Goal: Communication & Community: Answer question/provide support

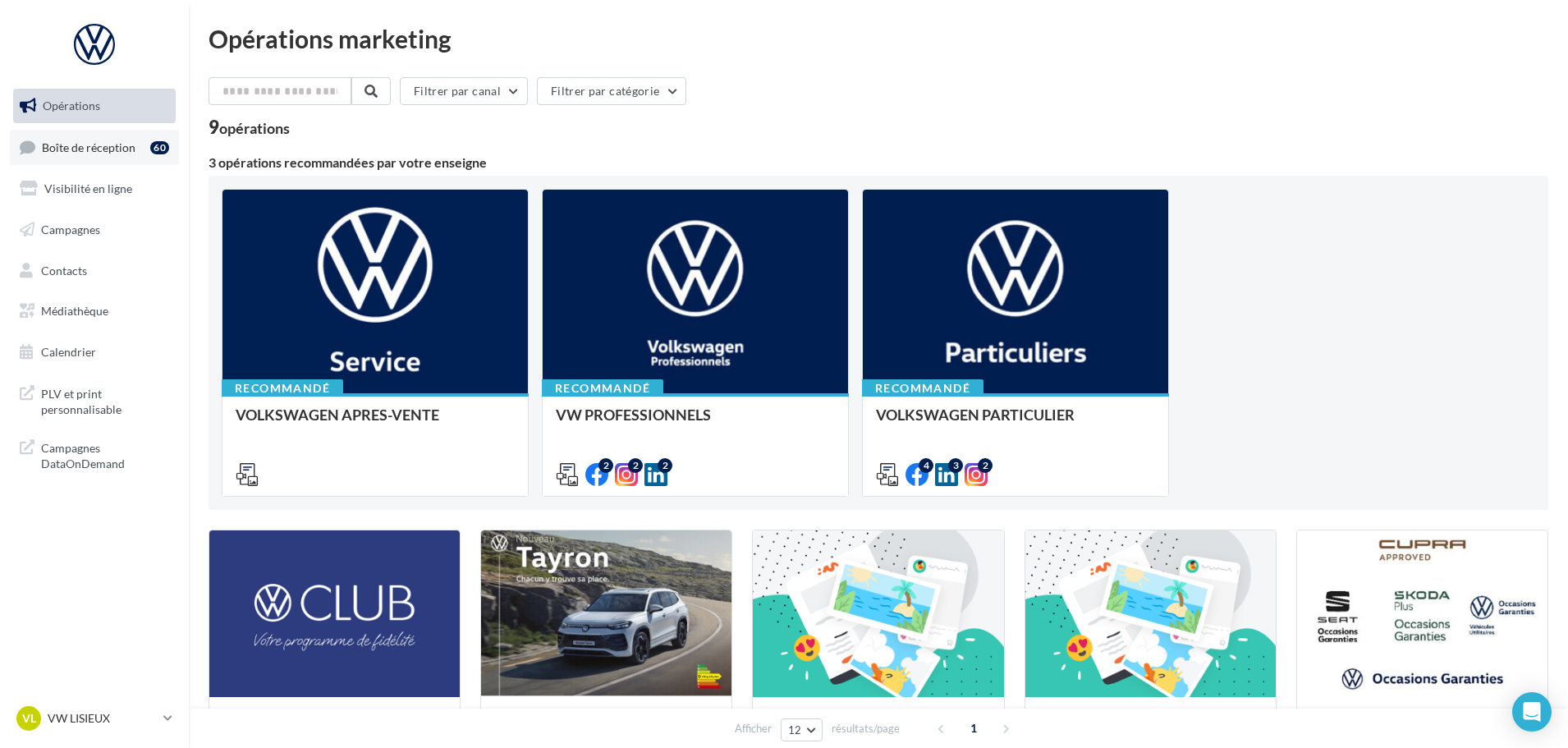
click at [88, 148] on span "Boîte de réception" at bounding box center [88, 147] width 94 height 14
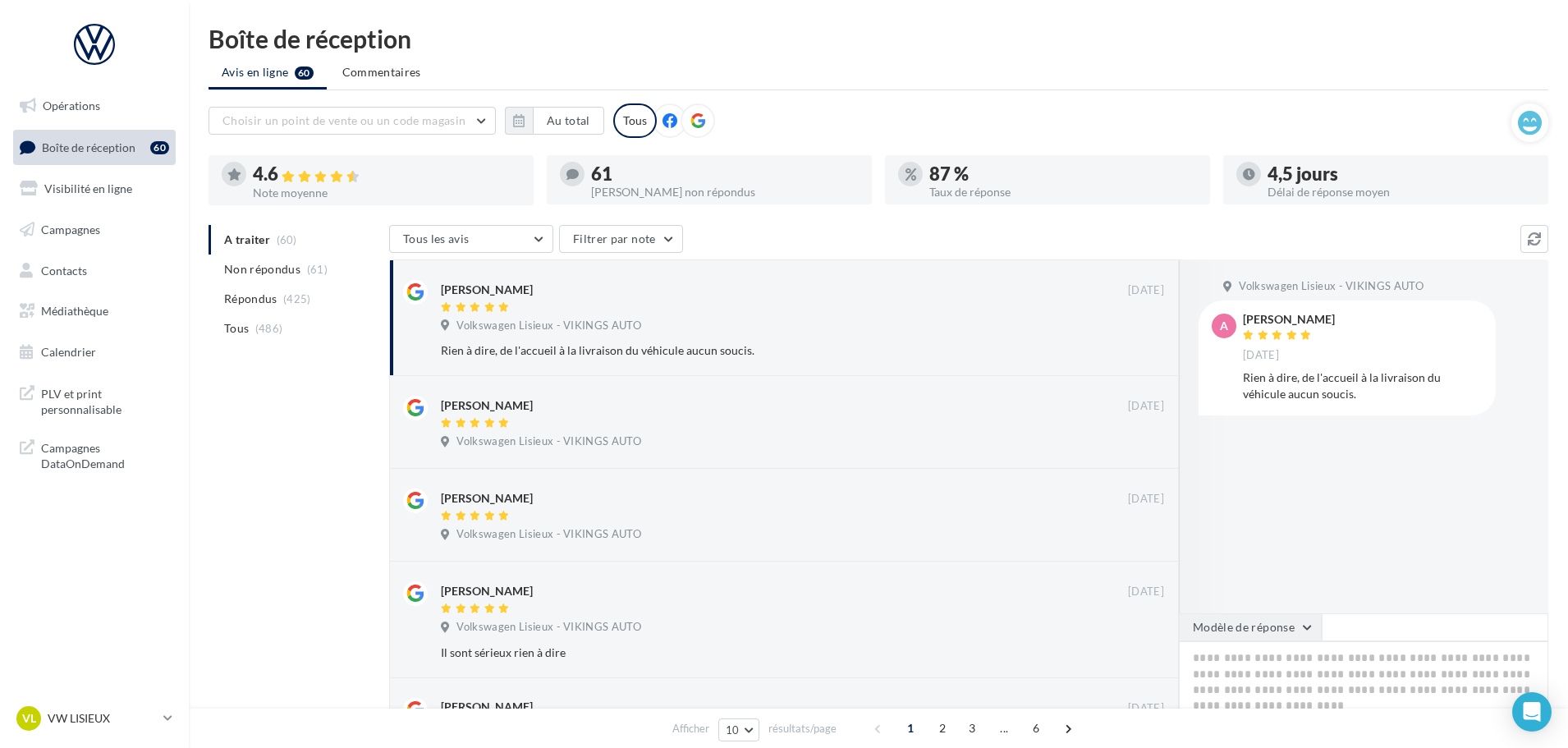
click at [1244, 629] on button "Modèle de réponse" at bounding box center [1250, 627] width 143 height 28
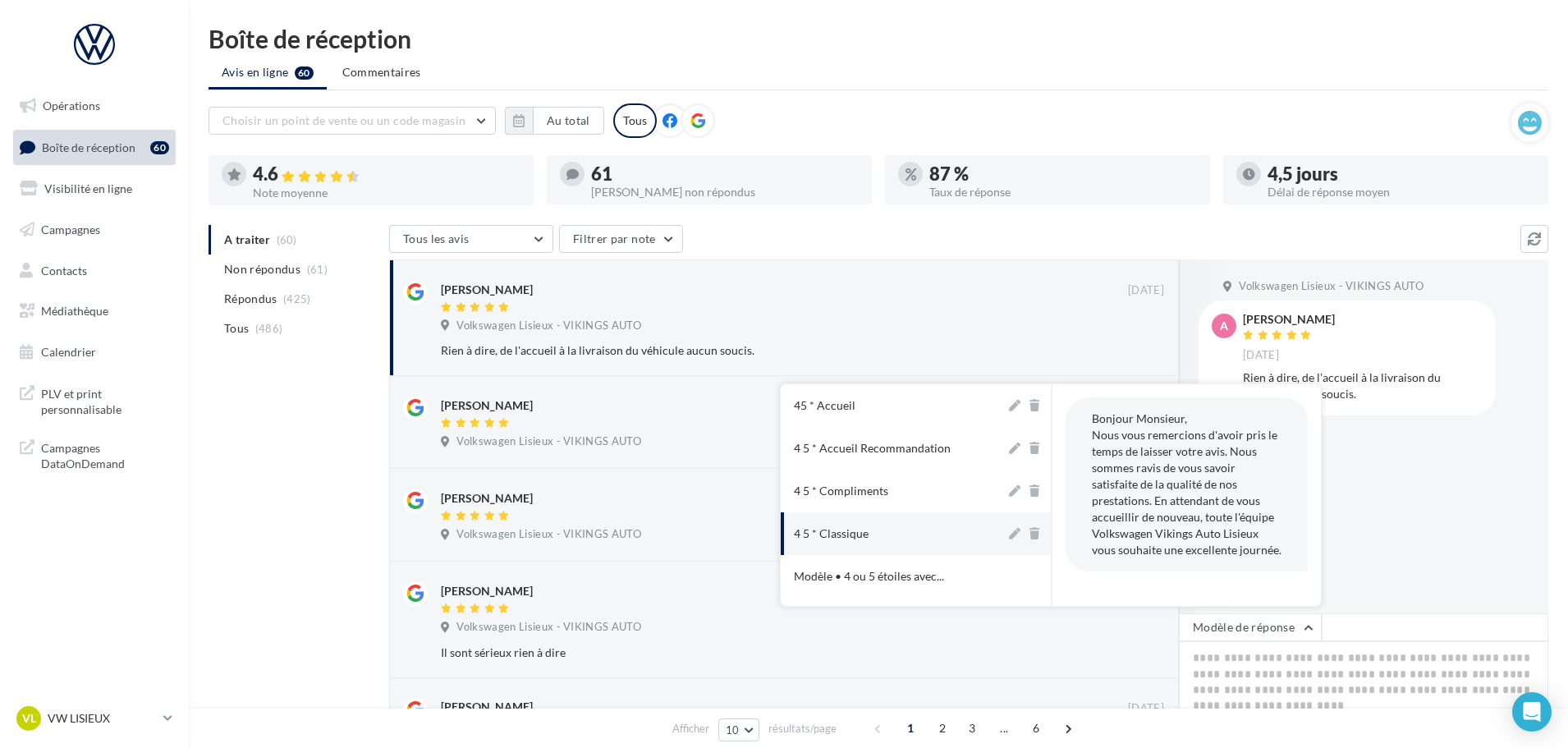
scroll to position [82, 0]
click at [864, 497] on div "4 5 * Classique" at bounding box center [831, 494] width 75 height 16
type textarea "**********"
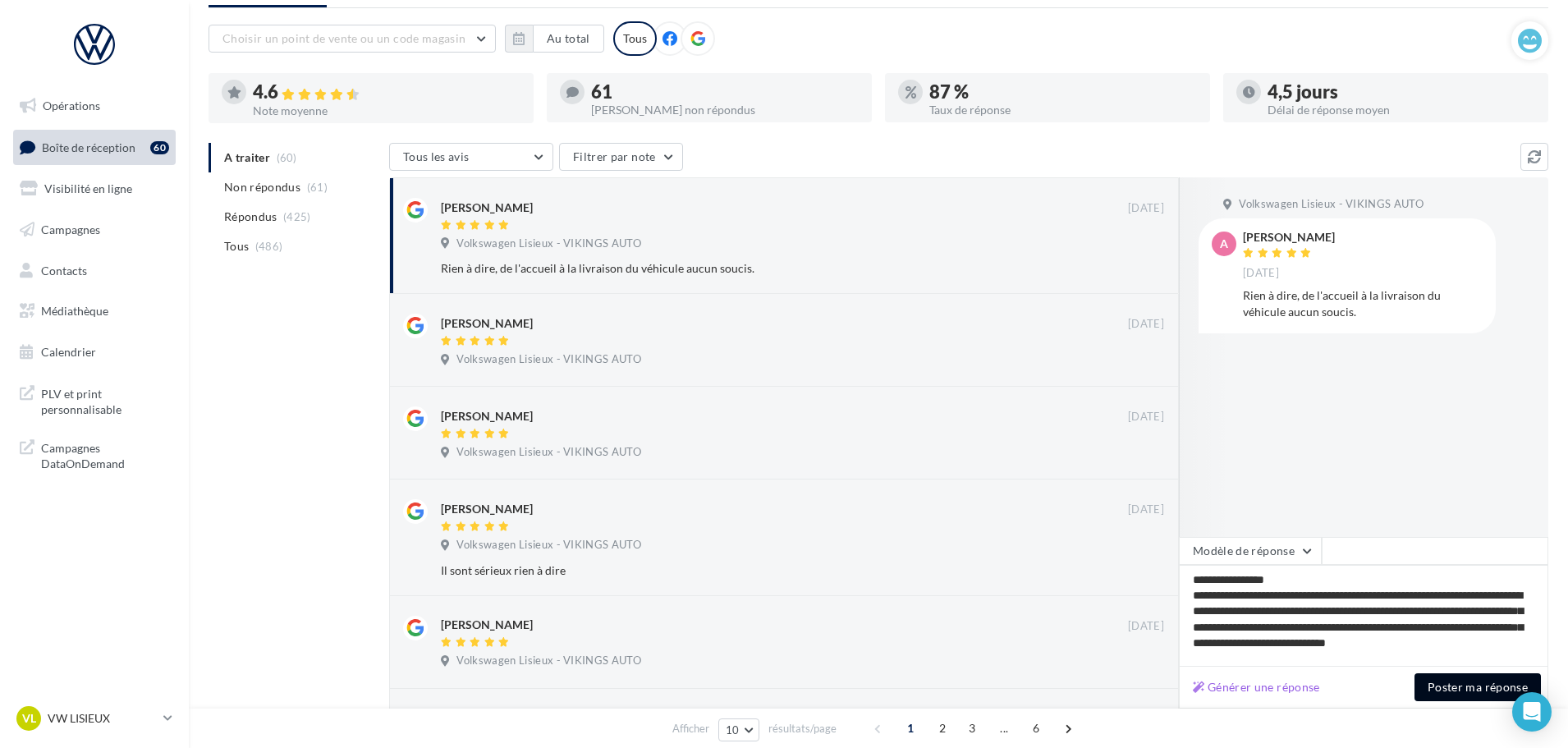
scroll to position [8, 0]
click at [1443, 686] on button "Poster ma réponse" at bounding box center [1478, 686] width 127 height 28
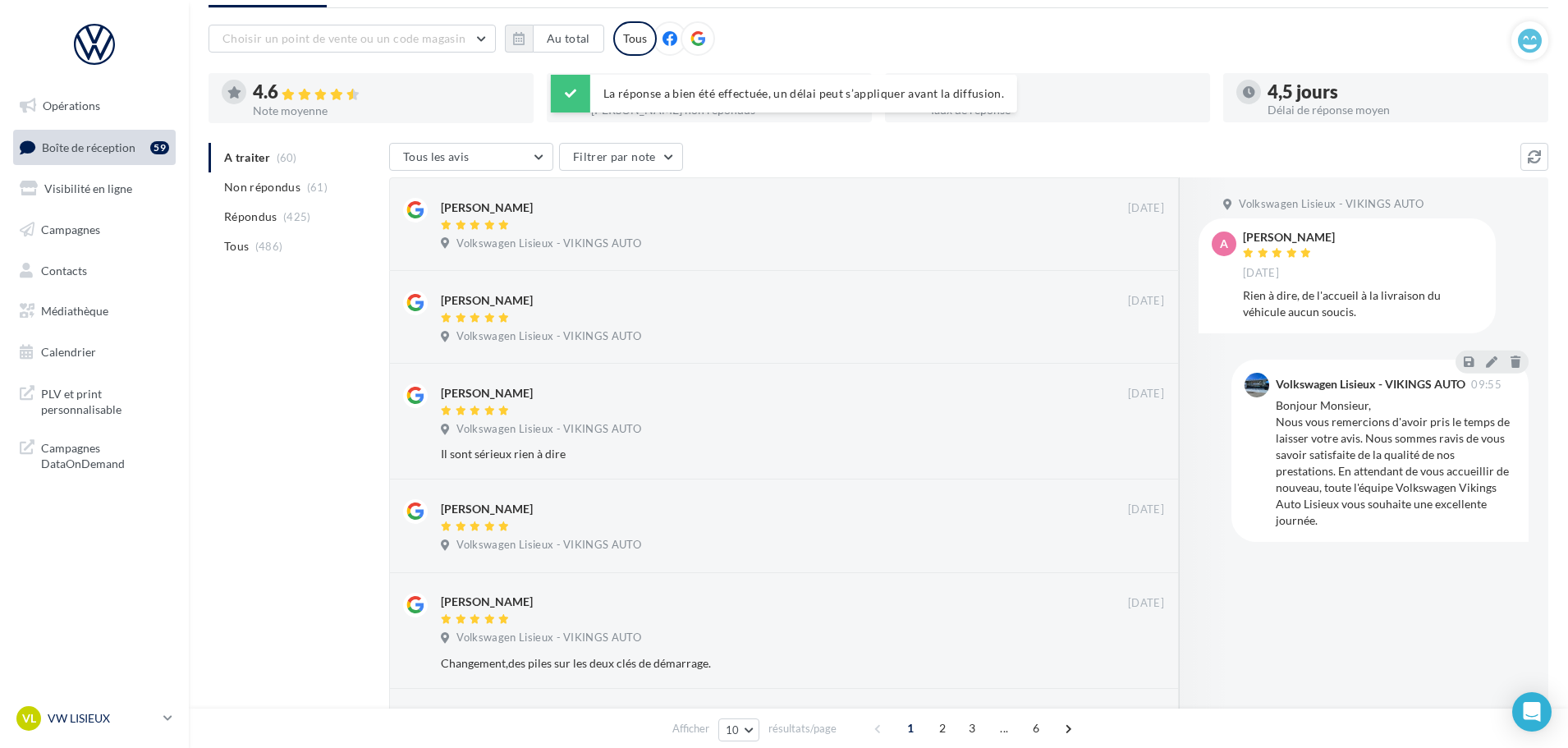
drag, startPoint x: 96, startPoint y: 731, endPoint x: 101, endPoint y: 715, distance: 16.8
click at [97, 730] on link "VL VW LISIEUX vw-lis-vau" at bounding box center [95, 718] width 162 height 31
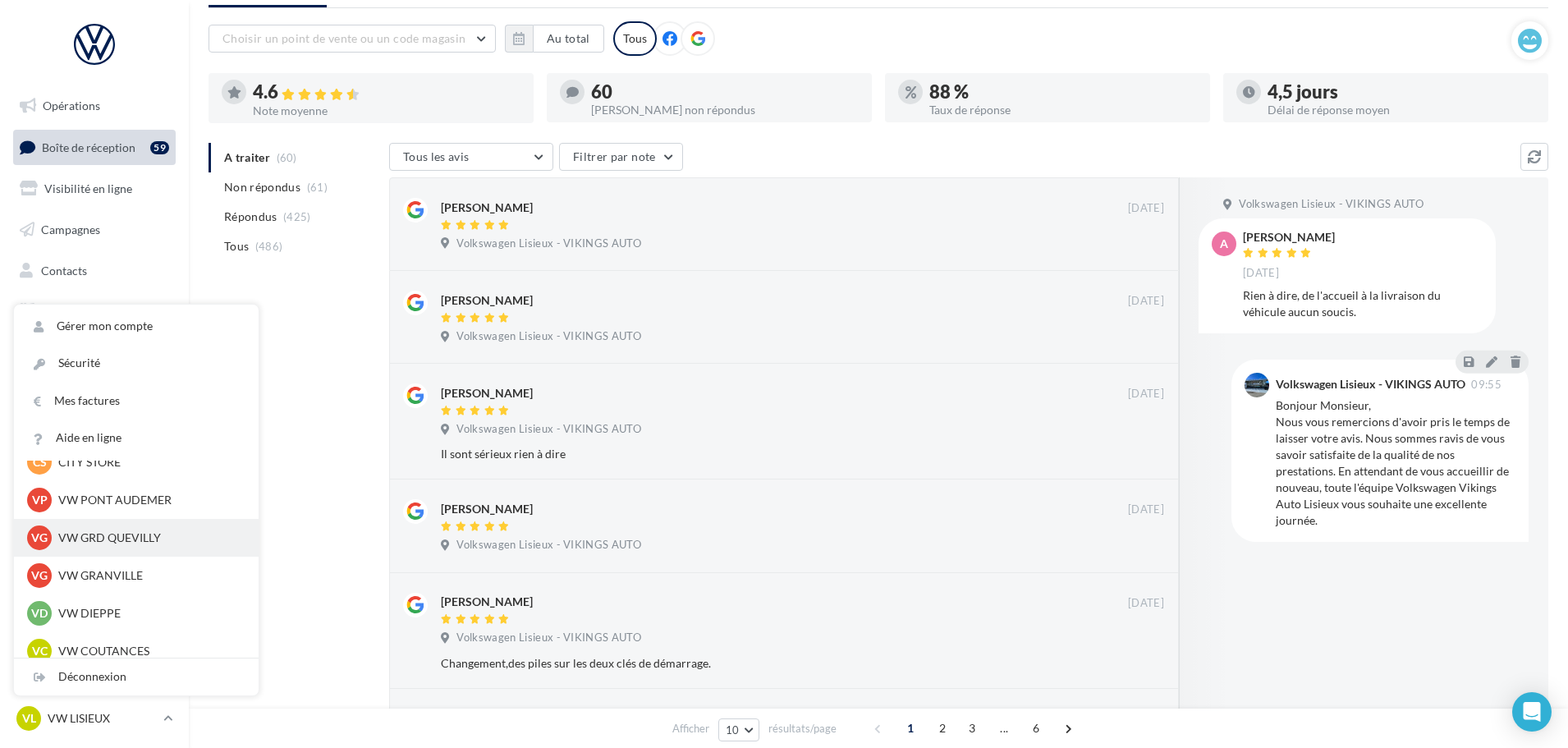
scroll to position [328, 0]
click at [132, 533] on p "VW GRD QUEVILLY" at bounding box center [148, 537] width 181 height 16
